Goal: Task Accomplishment & Management: Use online tool/utility

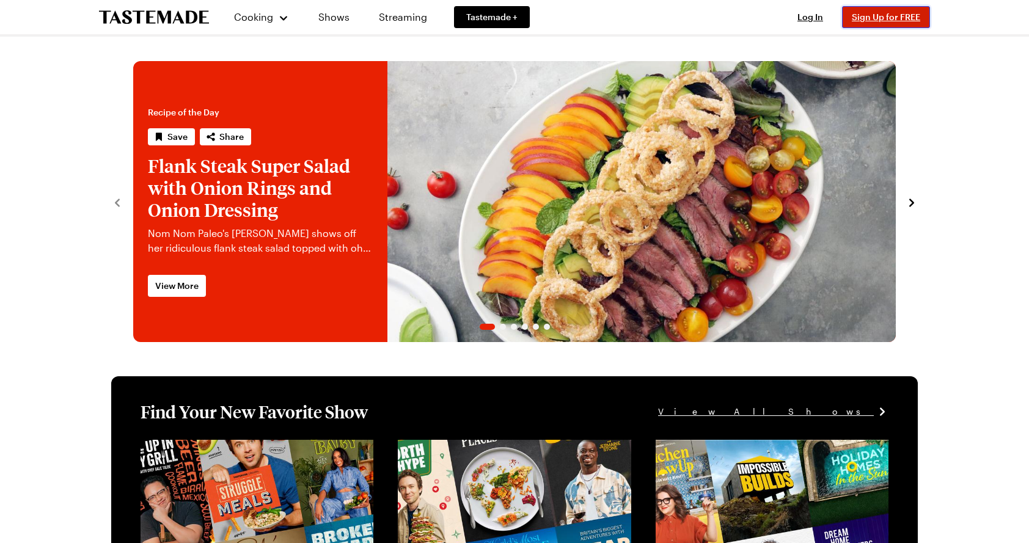
click at [872, 20] on span "Sign Up for FREE" at bounding box center [886, 17] width 68 height 10
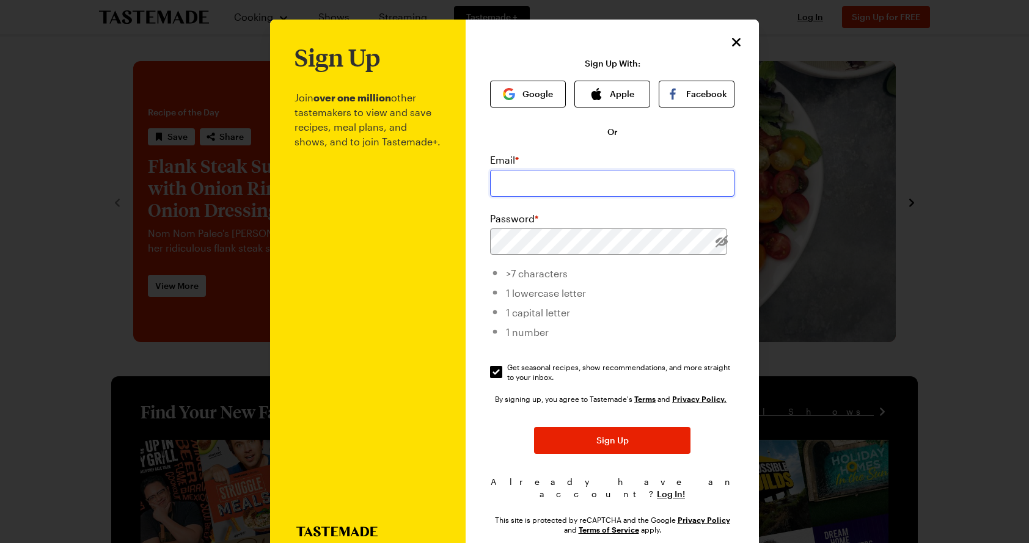
click at [587, 178] on input "email" at bounding box center [612, 183] width 244 height 27
type input "adlasdfas@tastemade.com"
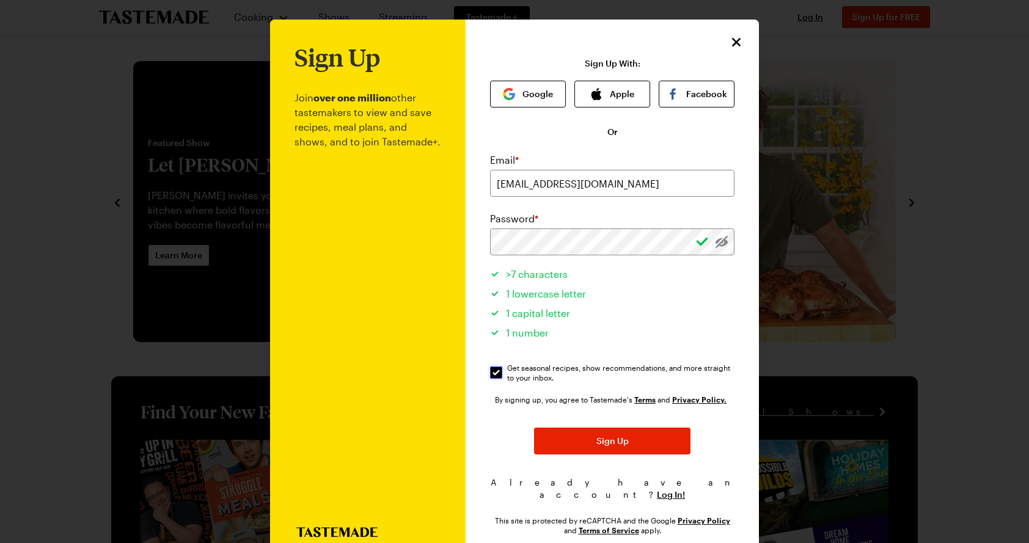
click at [497, 376] on input "Get seasonal recipes, show recommendations, and more straight to your inbox. Ge…" at bounding box center [496, 373] width 12 height 12
checkbox input "false"
click at [606, 440] on span "Sign Up" at bounding box center [612, 441] width 32 height 12
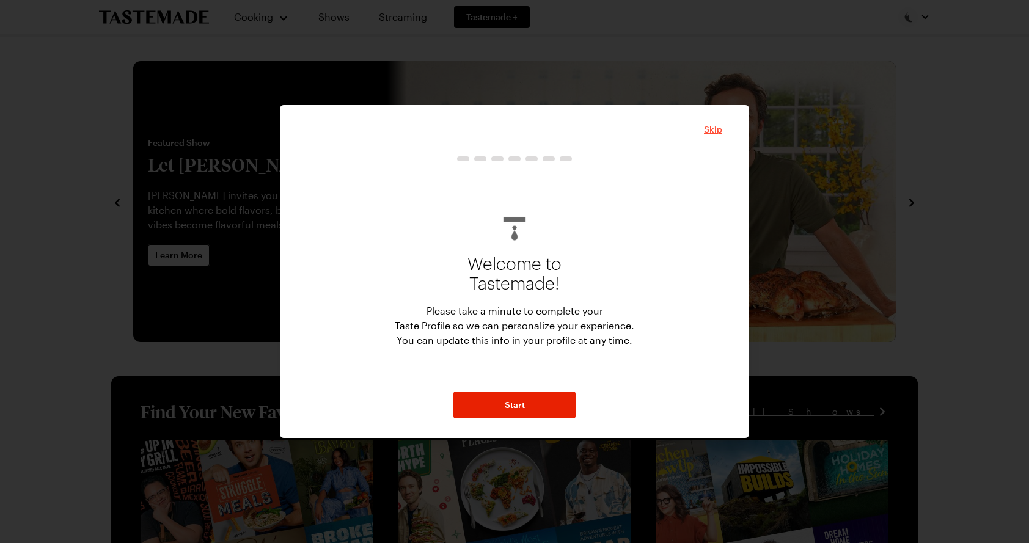
click at [714, 130] on span "Skip" at bounding box center [713, 129] width 18 height 12
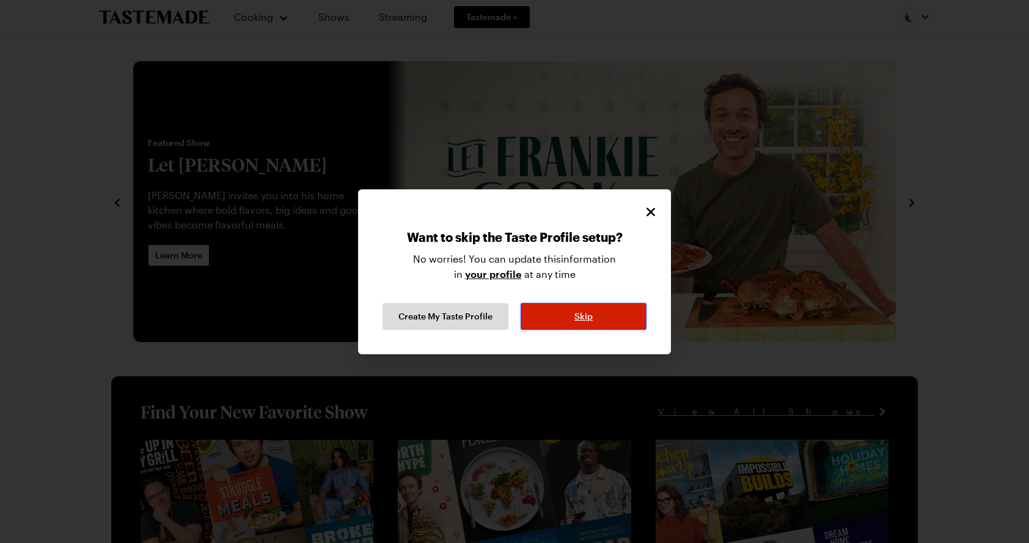
click at [616, 308] on button "Skip" at bounding box center [584, 316] width 126 height 27
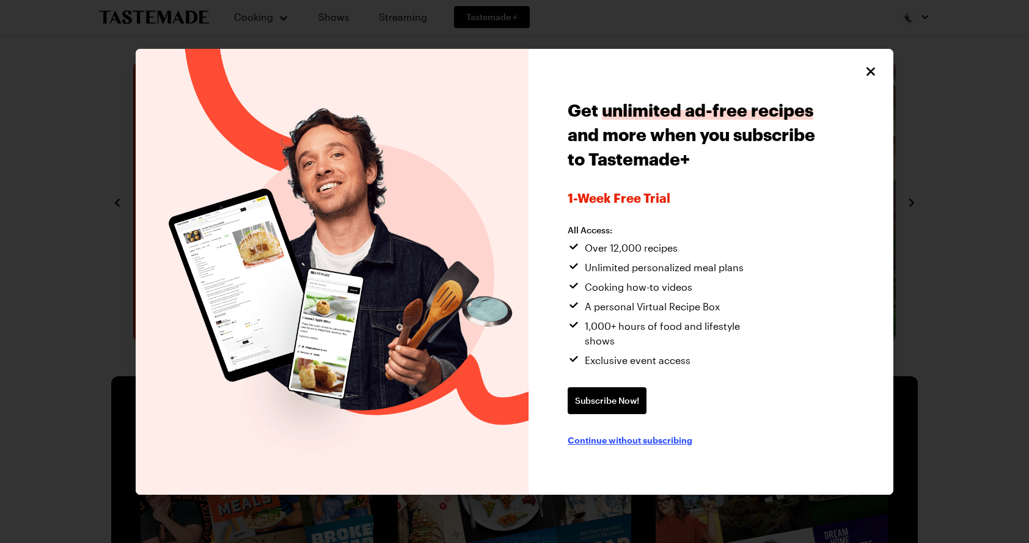
click at [673, 434] on span "Continue without subscribing" at bounding box center [630, 440] width 125 height 12
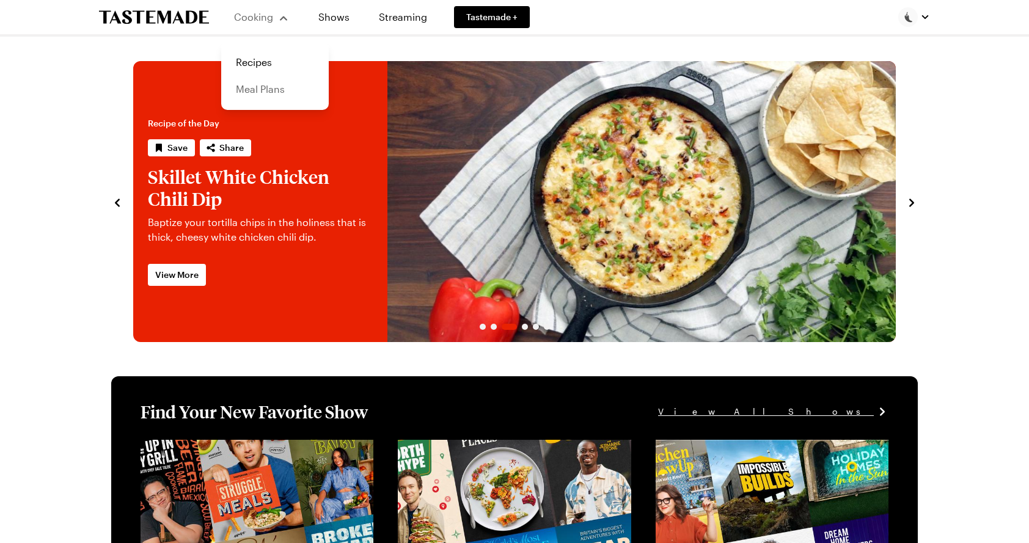
click at [277, 90] on link "Meal Plans" at bounding box center [274, 89] width 93 height 27
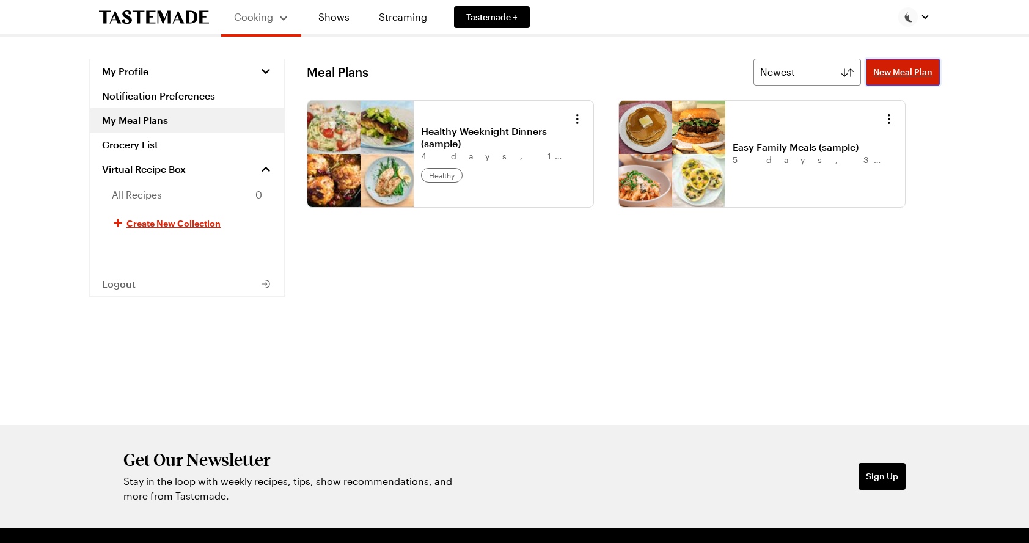
click at [908, 68] on span "New Meal Plan" at bounding box center [902, 72] width 59 height 12
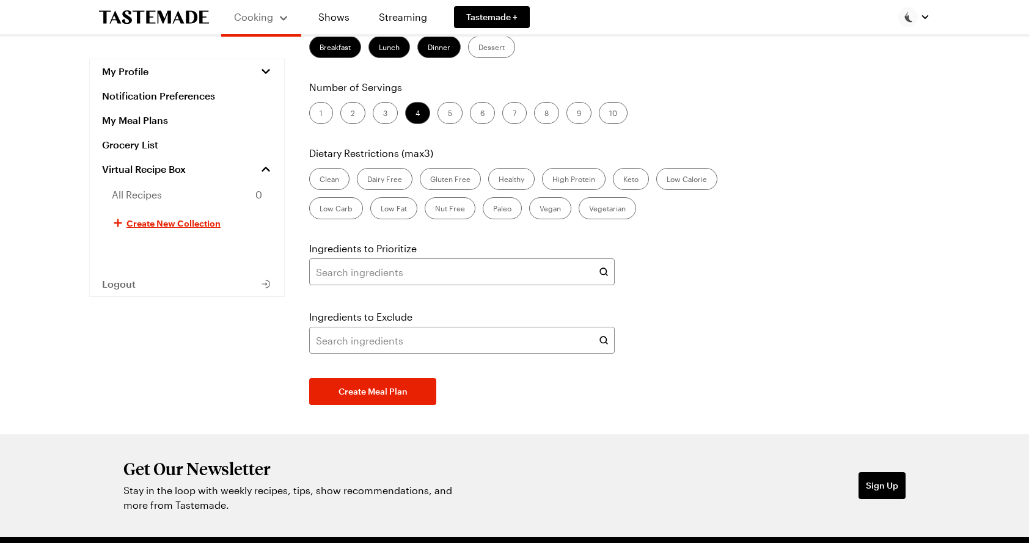
scroll to position [169, 0]
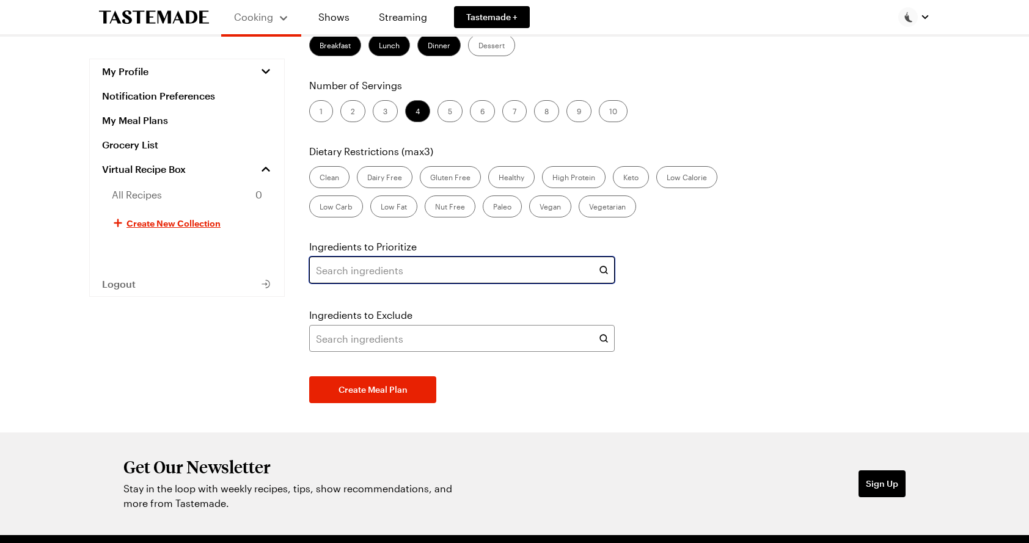
click at [533, 276] on input "text" at bounding box center [461, 270] width 305 height 27
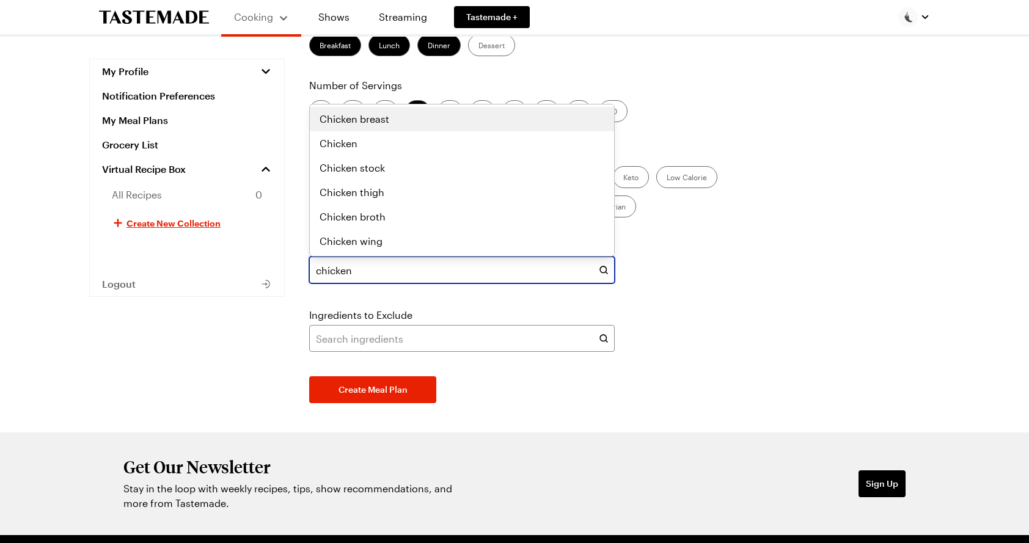
click at [447, 119] on div "Chicken breast" at bounding box center [462, 119] width 285 height 15
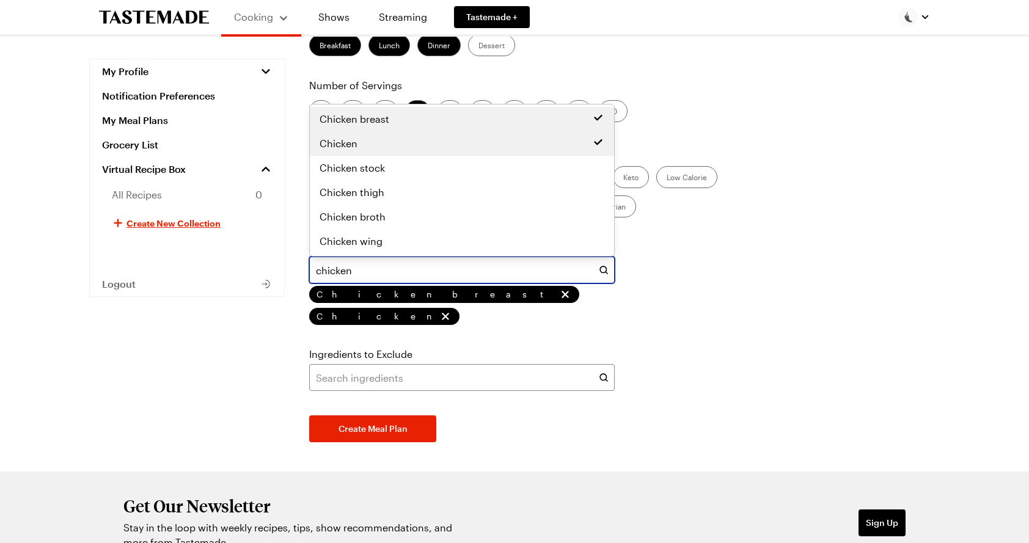
click at [439, 142] on div "Chicken" at bounding box center [462, 143] width 285 height 15
click at [442, 189] on div "Chicken thigh" at bounding box center [462, 192] width 285 height 15
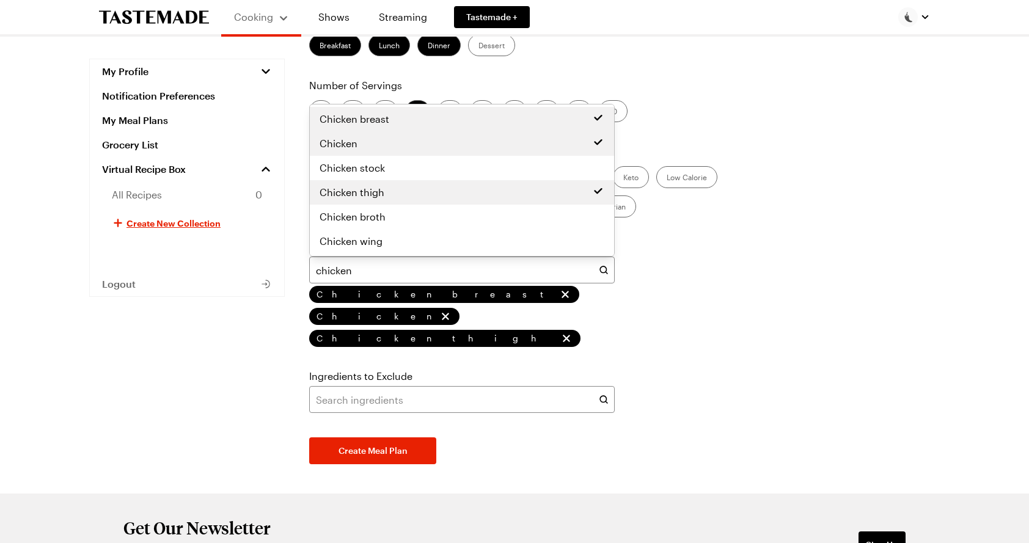
type input "chicken"
click at [580, 427] on div "Create Your Meal Plan Days of the Week Mon Tue Wed Thu Fri Sat Sun Meals per Da…" at bounding box center [623, 192] width 633 height 604
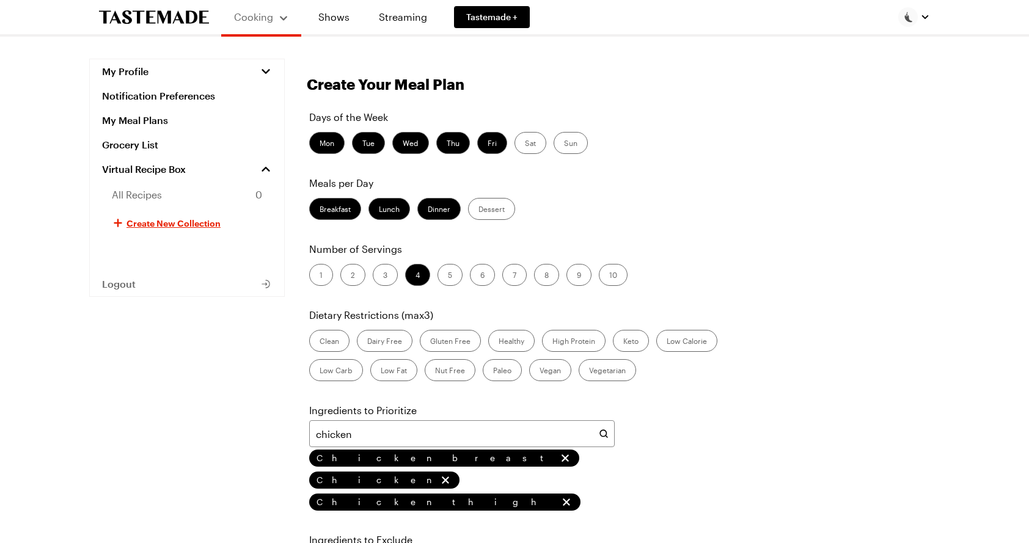
scroll to position [0, 0]
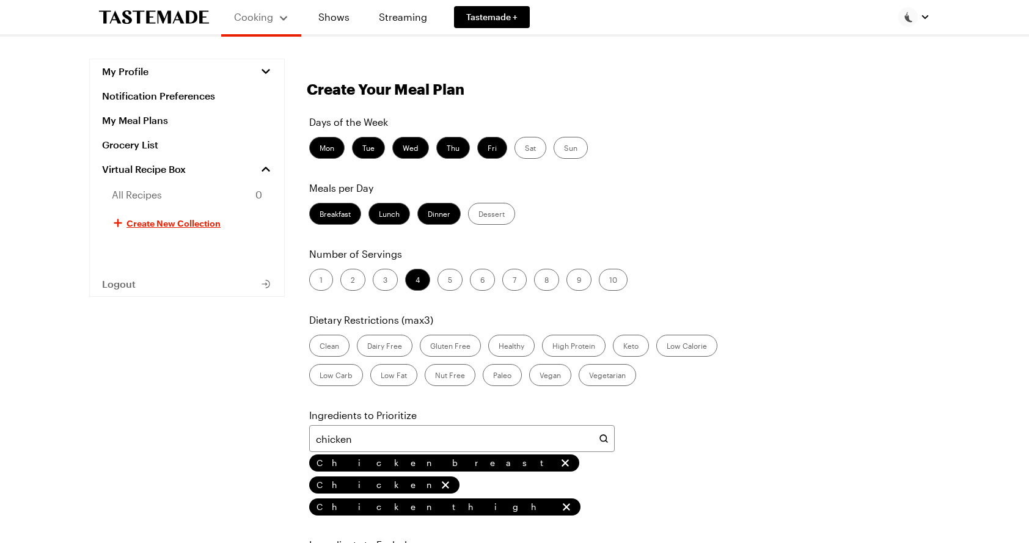
click at [353, 221] on label "Breakfast" at bounding box center [335, 214] width 52 height 22
click at [320, 215] on input "Breakfast" at bounding box center [320, 215] width 0 height 0
click at [528, 151] on label "Sat" at bounding box center [530, 148] width 32 height 22
click at [525, 149] on input "Sat" at bounding box center [525, 149] width 0 height 0
click at [558, 148] on label "Sun" at bounding box center [571, 148] width 34 height 22
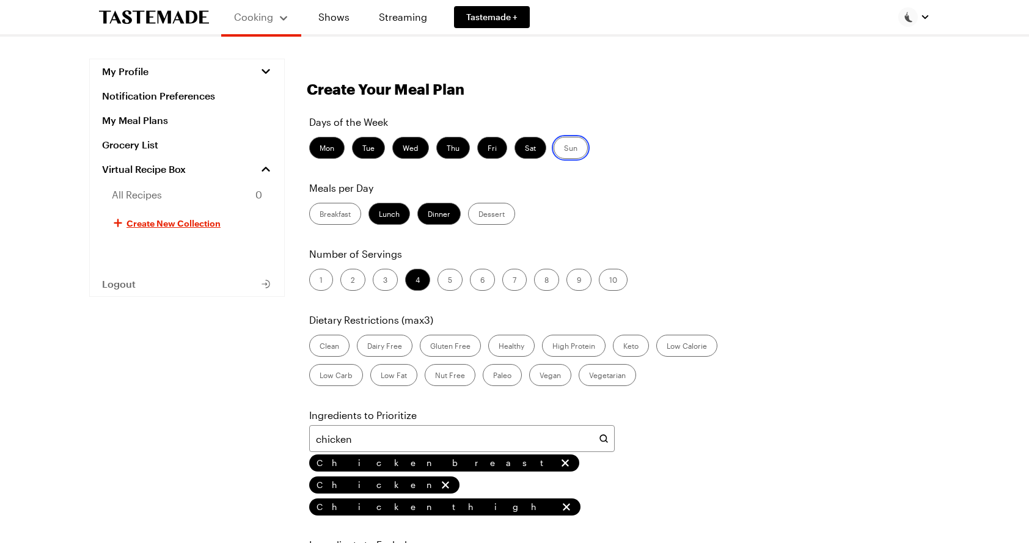
click at [564, 149] on input "Sun" at bounding box center [564, 149] width 0 height 0
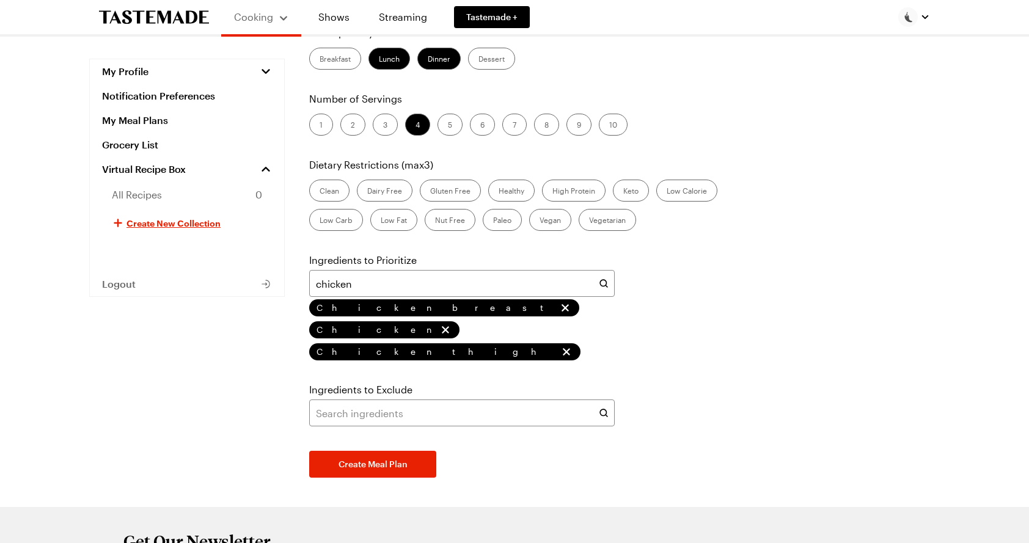
scroll to position [172, 0]
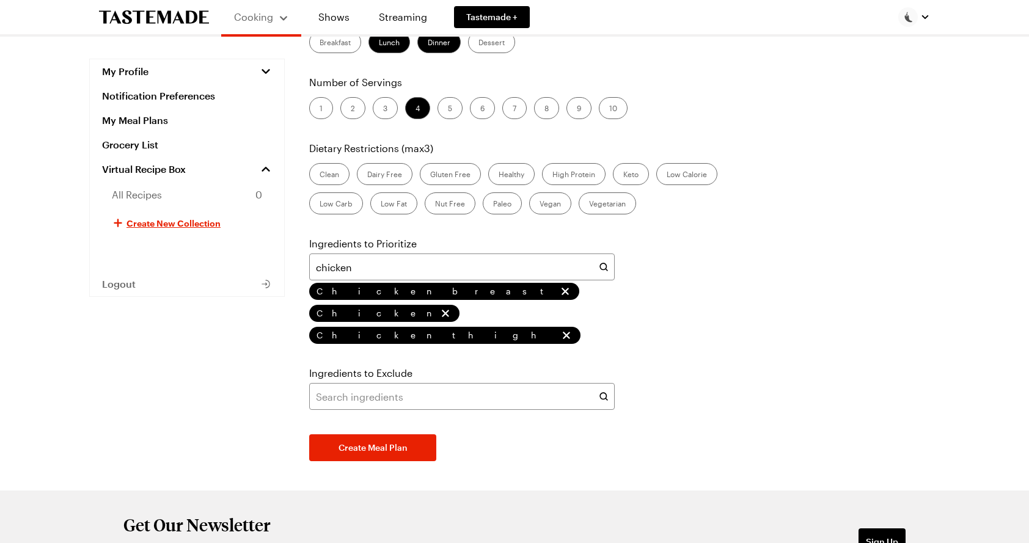
click at [354, 100] on label "2" at bounding box center [352, 108] width 25 height 22
click at [351, 109] on input "2" at bounding box center [351, 109] width 0 height 0
click at [397, 434] on button "Create Meal Plan" at bounding box center [372, 447] width 127 height 27
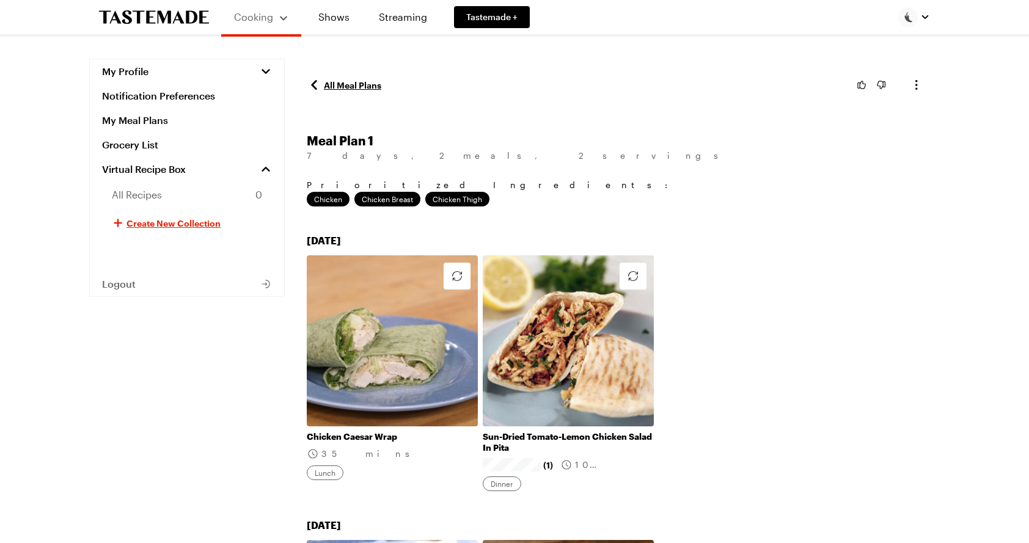
click at [364, 87] on link "All Meal Plans" at bounding box center [344, 85] width 75 height 15
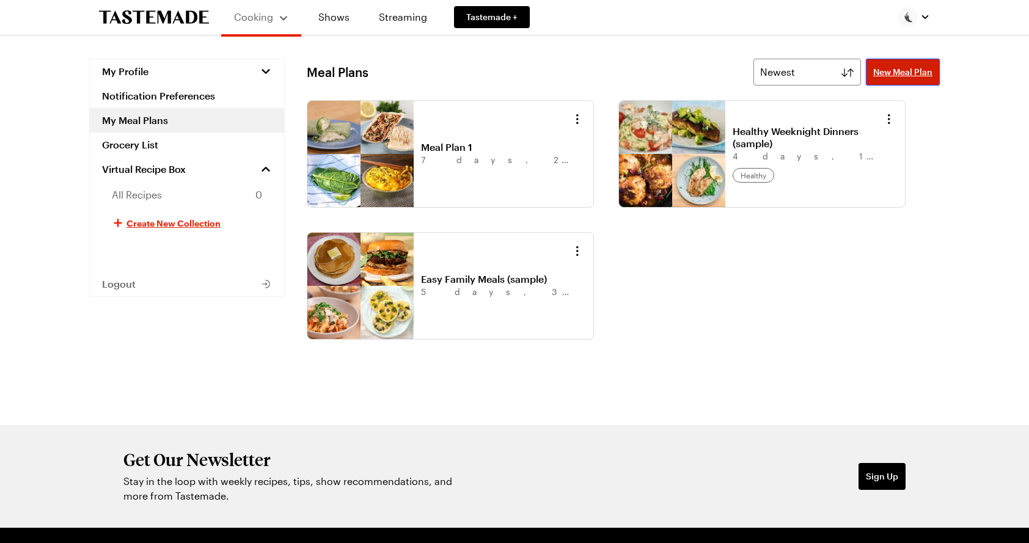
click at [893, 75] on span "New Meal Plan" at bounding box center [902, 72] width 59 height 12
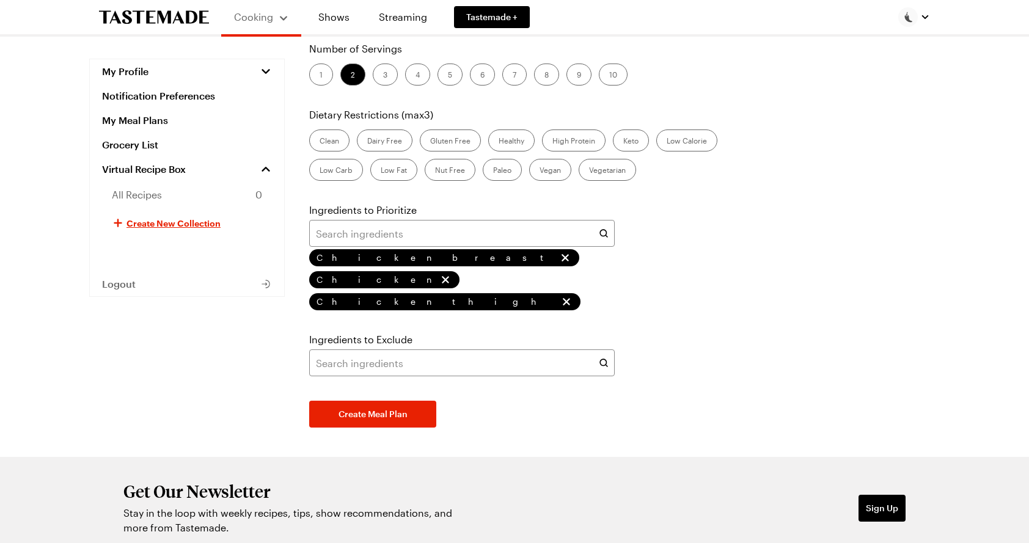
scroll to position [249, 0]
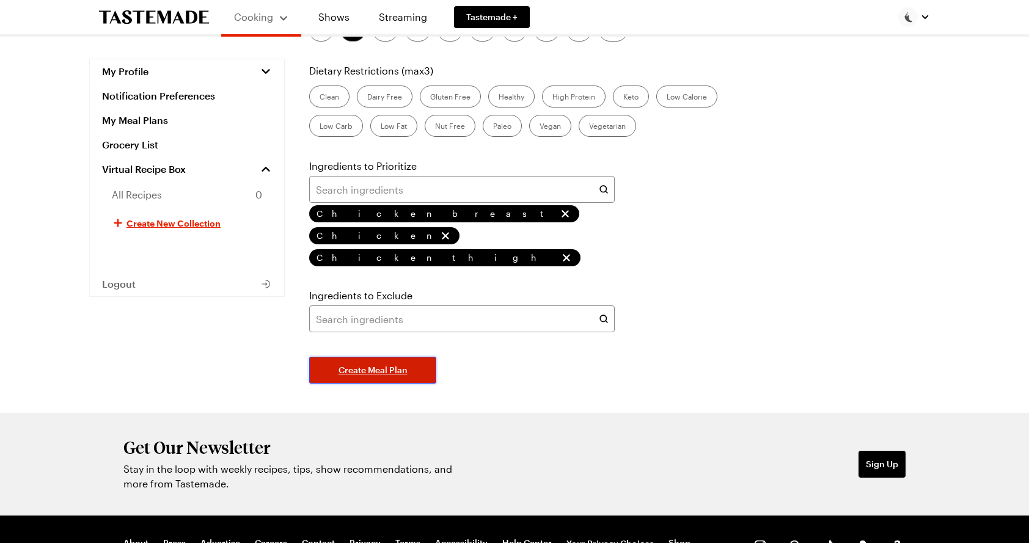
click at [408, 357] on button "Create Meal Plan" at bounding box center [372, 370] width 127 height 27
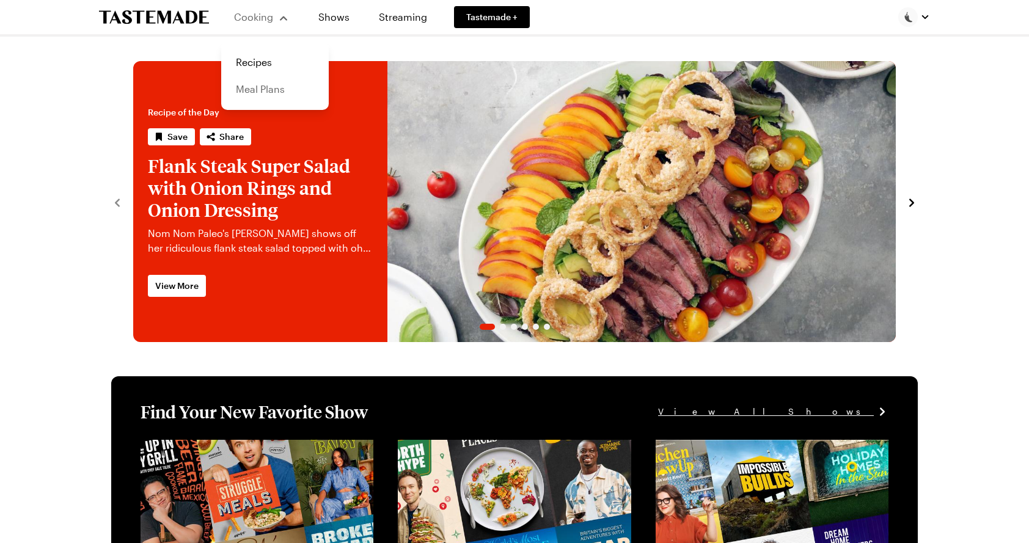
click at [267, 91] on link "Meal Plans" at bounding box center [274, 89] width 93 height 27
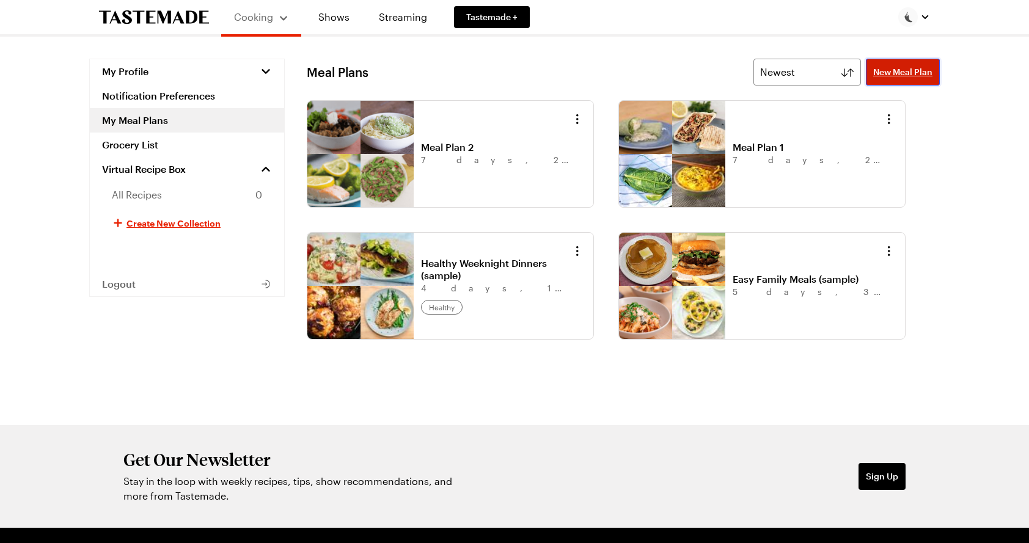
click at [903, 79] on link "New Meal Plan" at bounding box center [903, 72] width 74 height 27
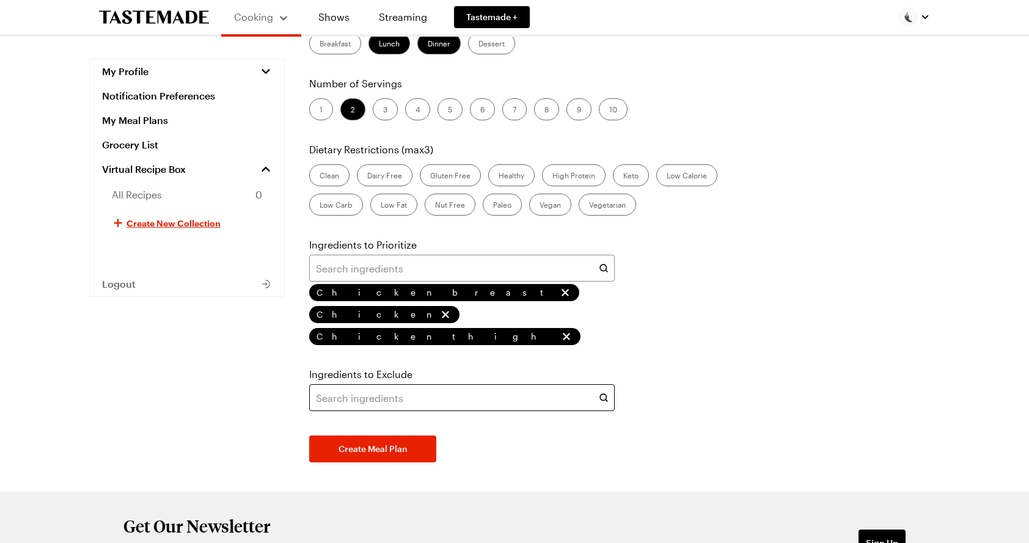
scroll to position [183, 0]
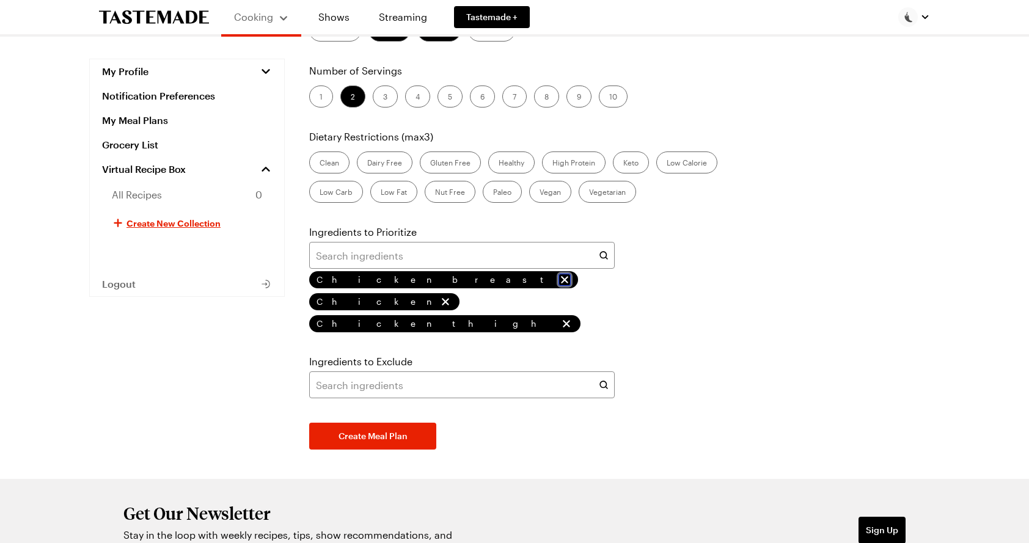
click at [558, 278] on icon "remove Chicken breast" at bounding box center [564, 280] width 12 height 12
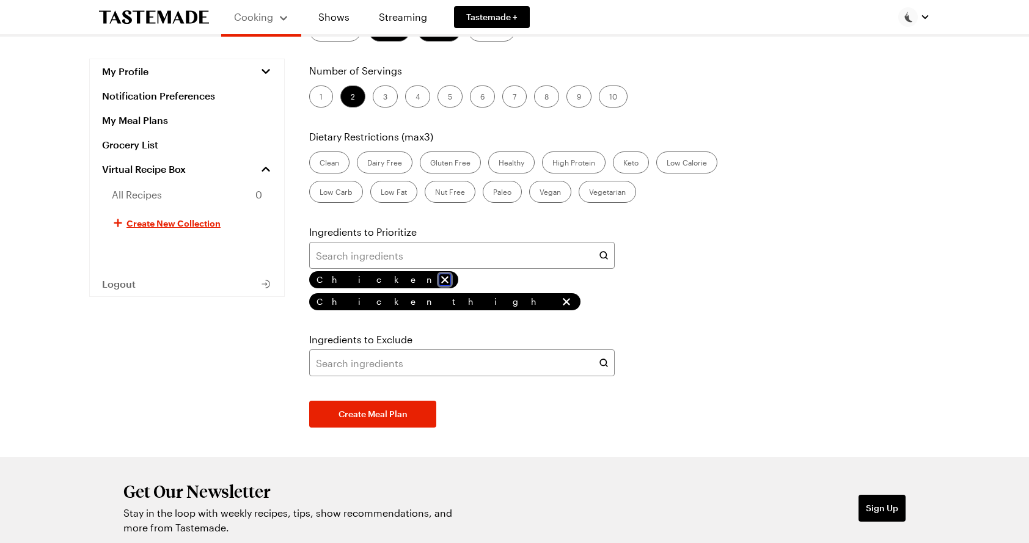
click at [439, 282] on icon "remove Chicken" at bounding box center [445, 280] width 12 height 12
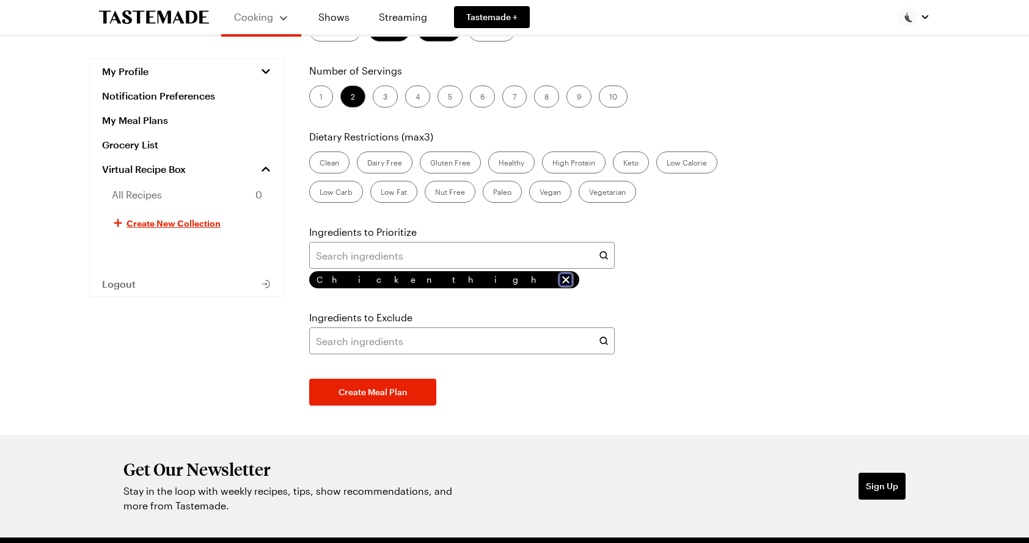
click at [560, 277] on icon "remove Chicken thigh" at bounding box center [566, 280] width 12 height 12
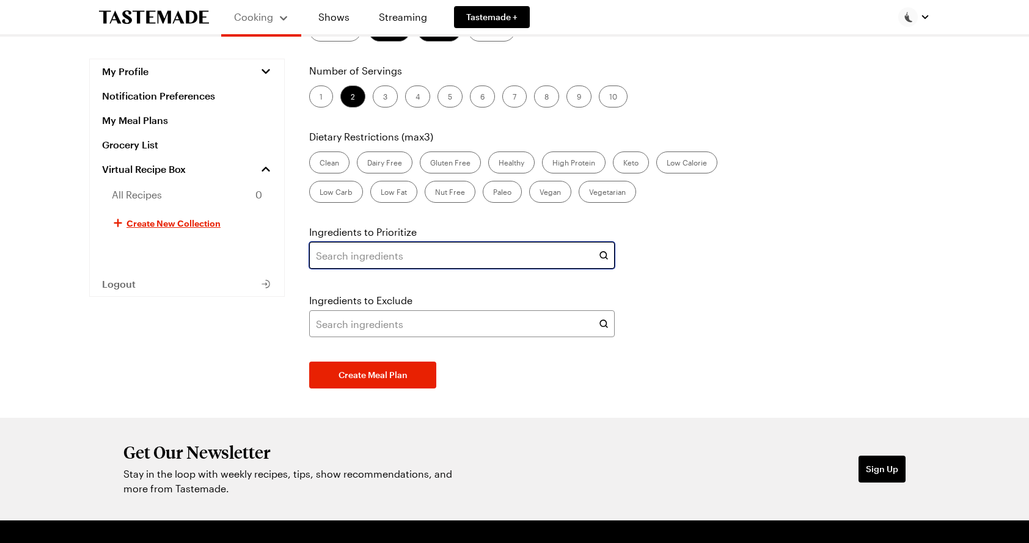
click at [401, 250] on input "text" at bounding box center [461, 255] width 305 height 27
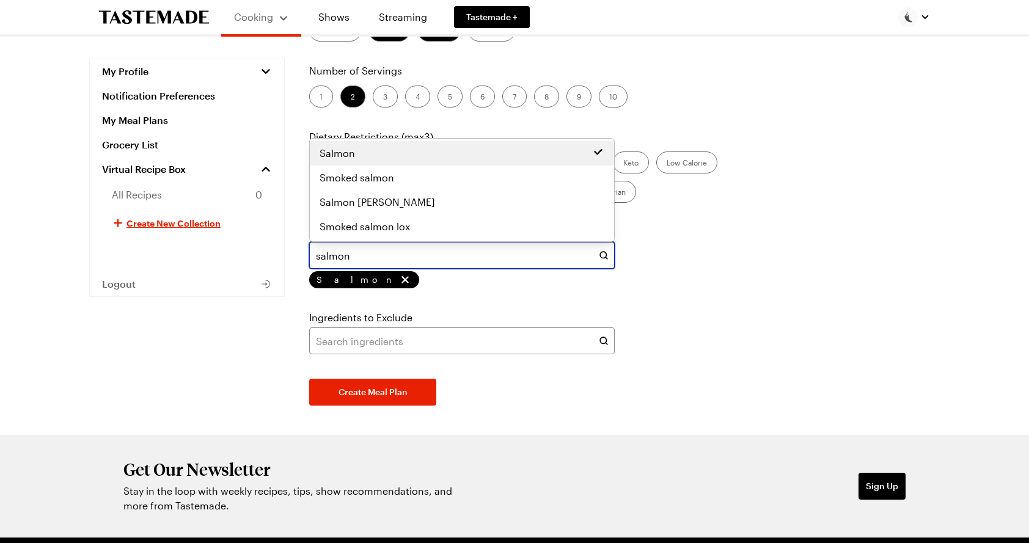
click at [439, 161] on div "Salmon" at bounding box center [462, 153] width 304 height 24
type input "salmon"
click at [605, 293] on div "Days of the Week Mon Tue Wed Thu Fri Sat Sun Meals per Day Breakfast Lunch Dinn…" at bounding box center [623, 169] width 633 height 474
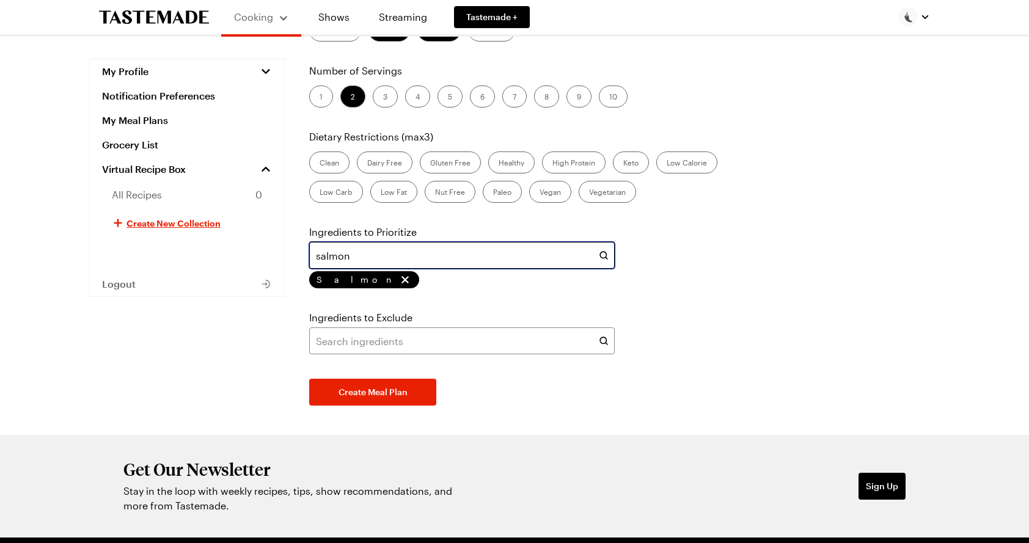
click at [447, 254] on input "salmon" at bounding box center [461, 255] width 305 height 27
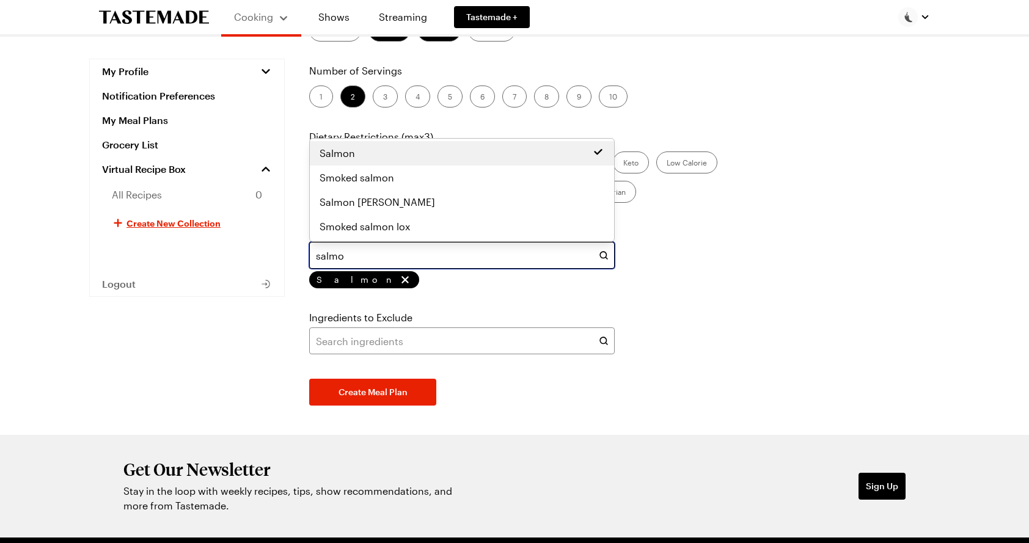
type input "salmon"
click at [466, 296] on div "Days of the Week Mon Tue Wed Thu Fri Sat Sun Meals per Day Breakfast Lunch Dinn…" at bounding box center [623, 169] width 633 height 474
type input "salmon"
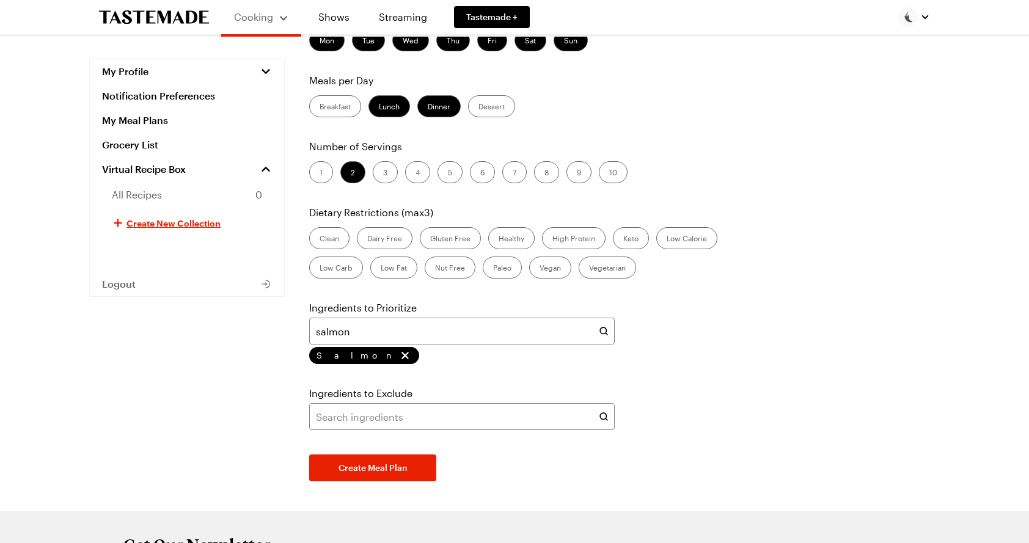
scroll to position [128, 0]
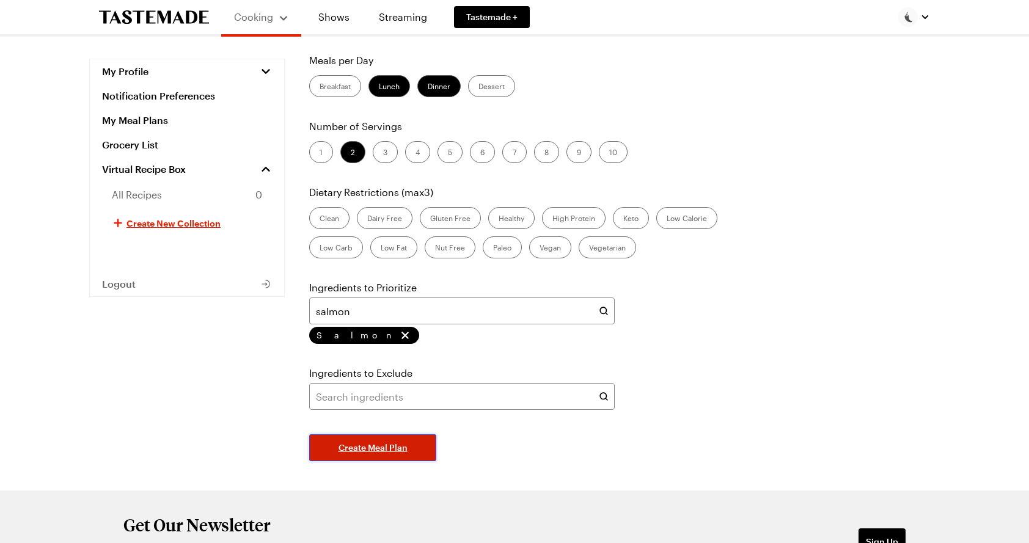
click at [417, 447] on button "Create Meal Plan" at bounding box center [372, 447] width 127 height 27
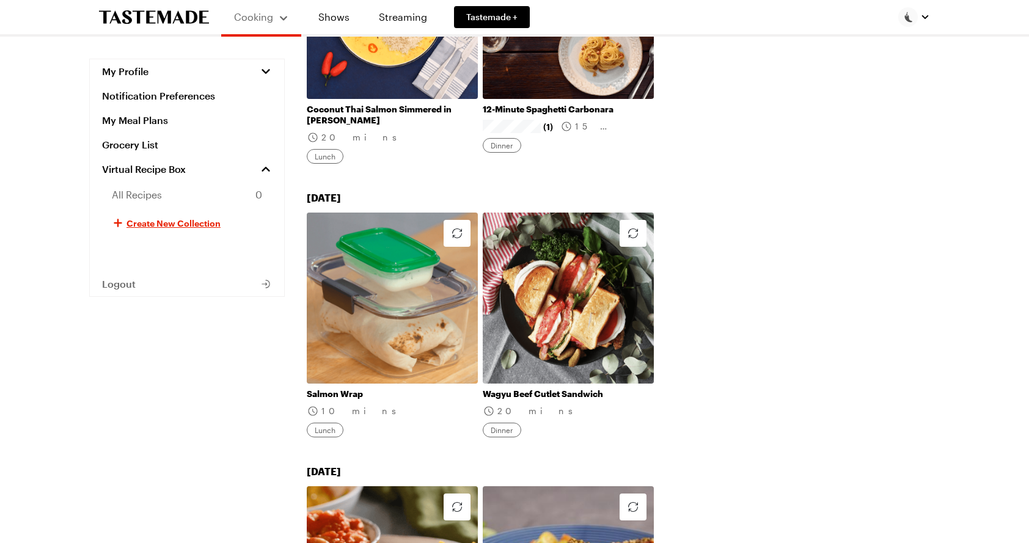
scroll to position [454, 0]
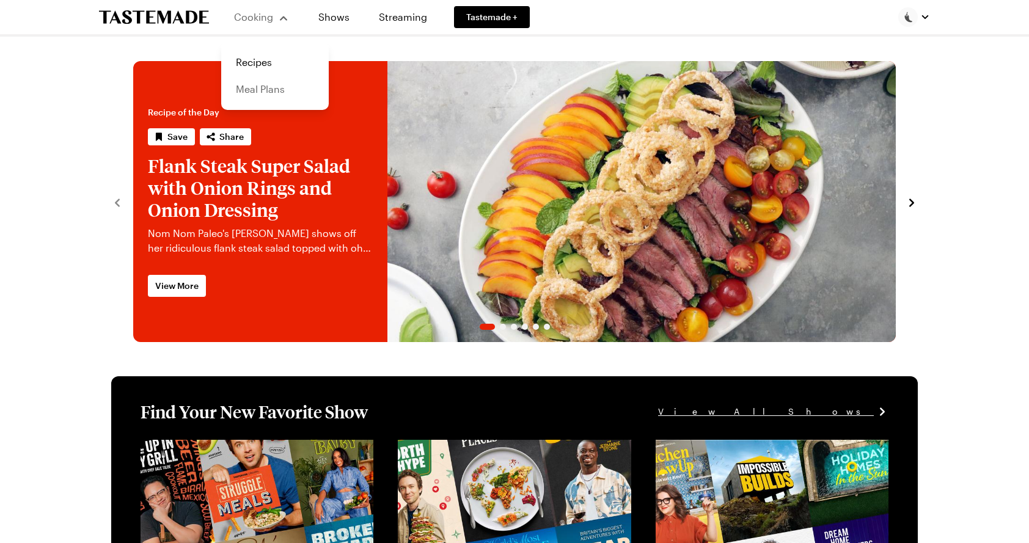
click at [267, 89] on link "Meal Plans" at bounding box center [274, 89] width 93 height 27
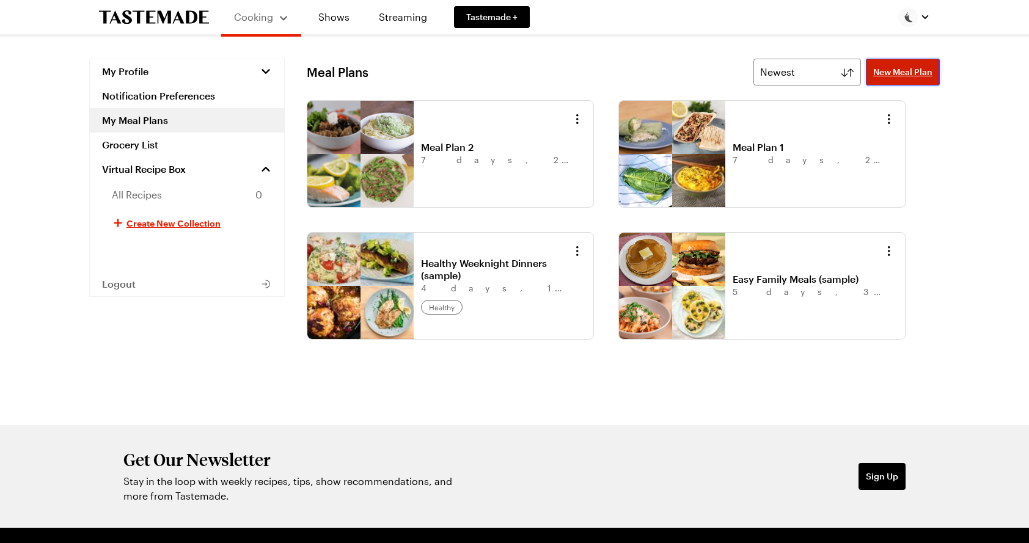
click at [897, 75] on span "New Meal Plan" at bounding box center [902, 72] width 59 height 12
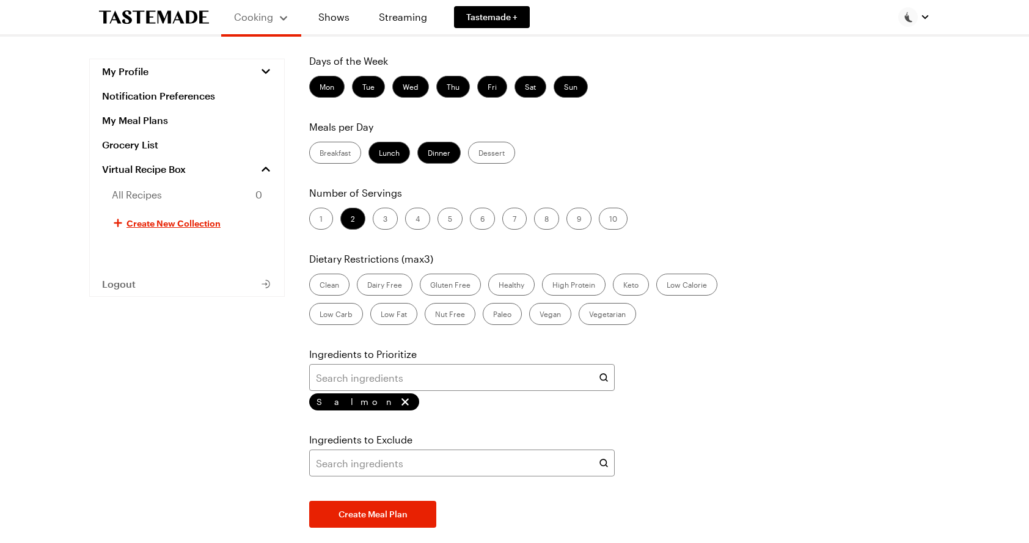
scroll to position [87, 0]
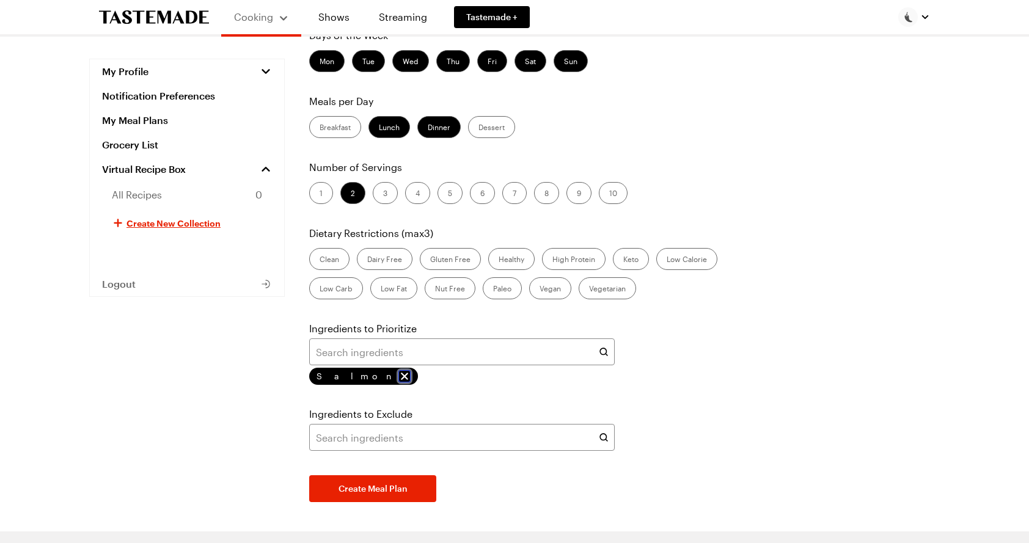
click at [398, 373] on icon "remove Salmon" at bounding box center [404, 376] width 12 height 12
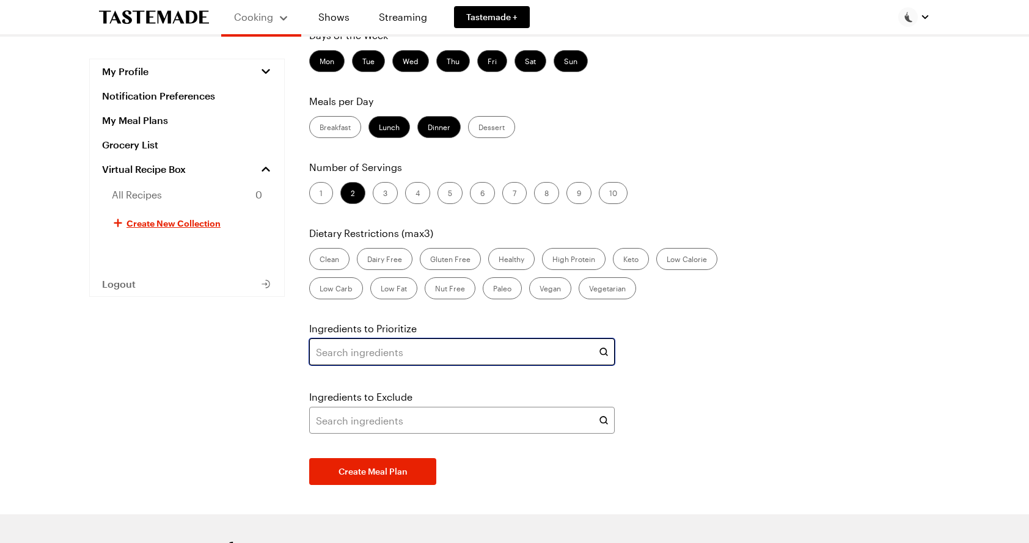
click at [363, 356] on input "text" at bounding box center [461, 351] width 305 height 27
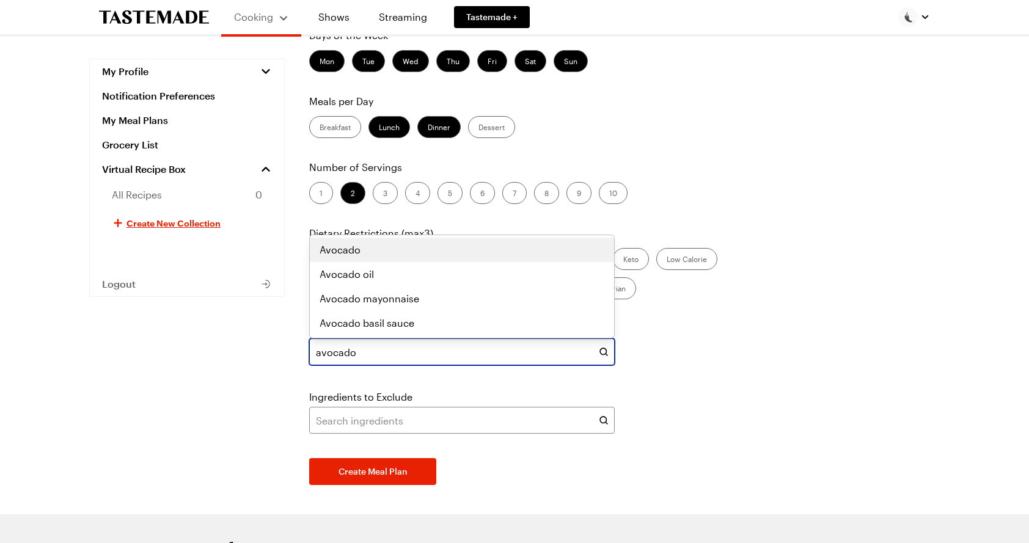
click at [442, 255] on div "Avocado" at bounding box center [462, 250] width 285 height 15
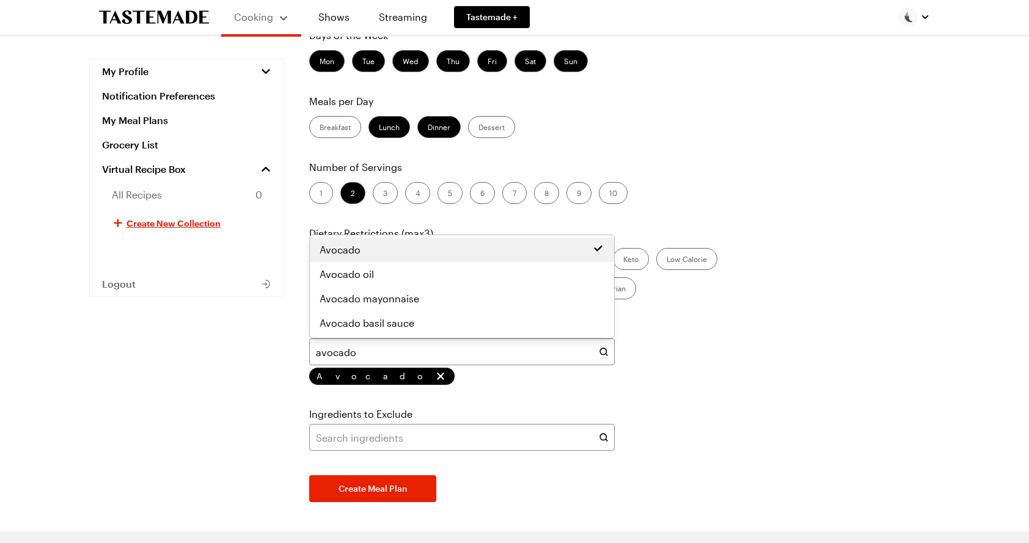
type input "avocado"
click at [389, 488] on div "Days of the Week Mon Tue Wed Thu Fri Sat Sun Meals per Day Breakfast Lunch Dinn…" at bounding box center [623, 265] width 633 height 474
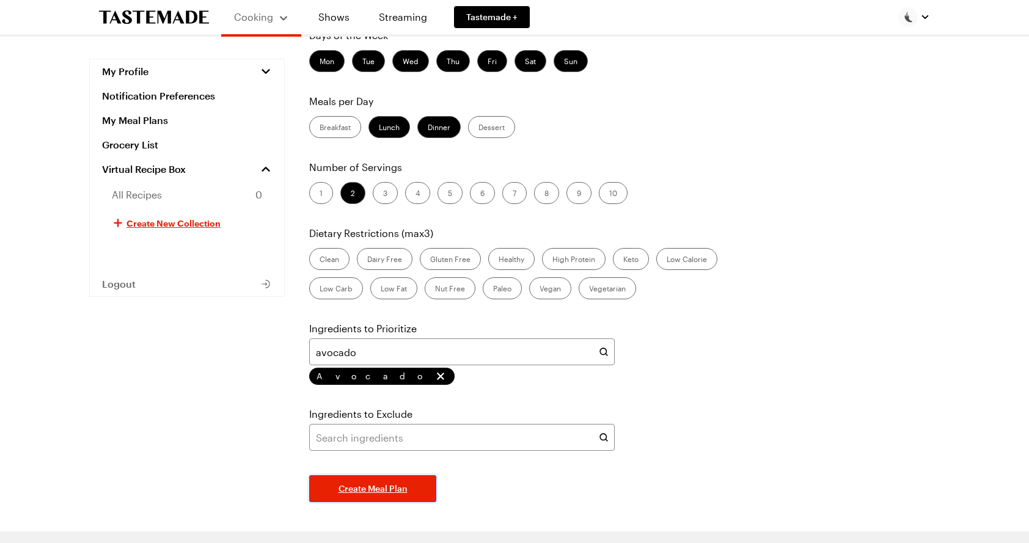
click at [389, 488] on span "Create Meal Plan" at bounding box center [372, 489] width 69 height 12
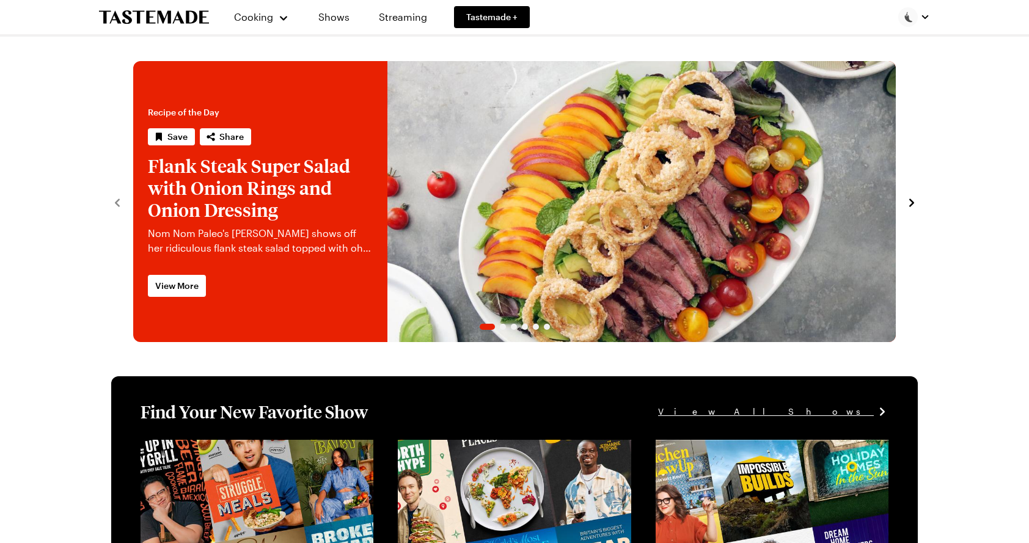
click at [923, 23] on div at bounding box center [914, 17] width 32 height 20
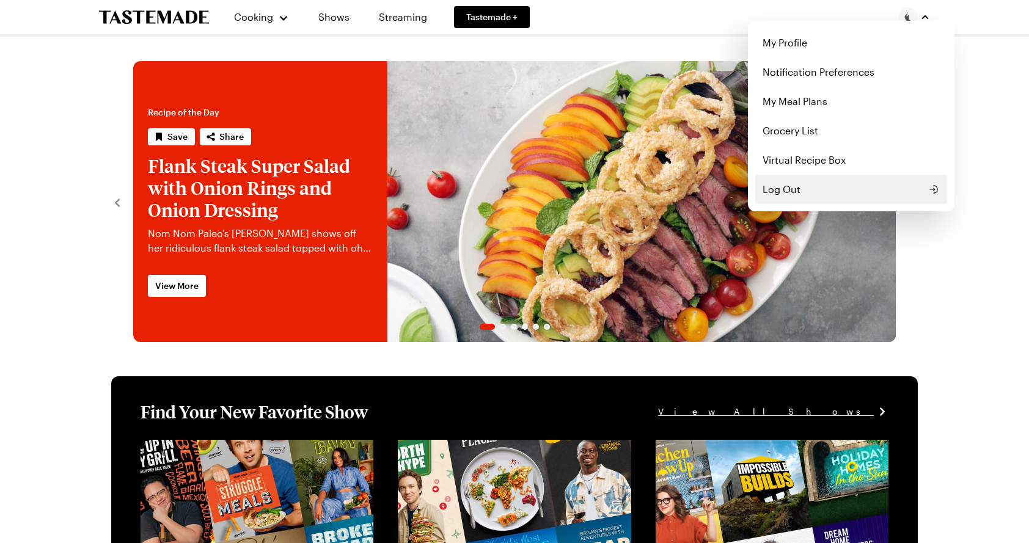
click at [835, 197] on button "Log Out" at bounding box center [851, 189] width 192 height 29
